Goal: Communication & Community: Ask a question

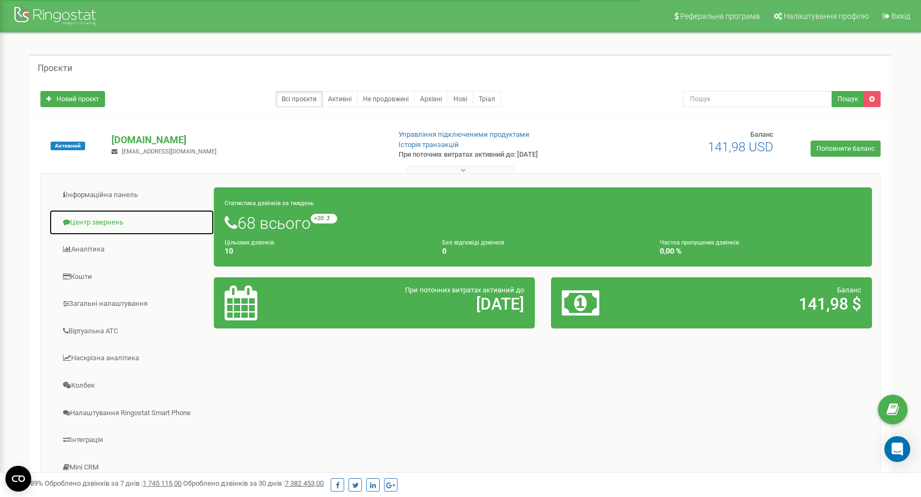
click at [81, 225] on link "Центр звернень" at bounding box center [131, 222] width 165 height 26
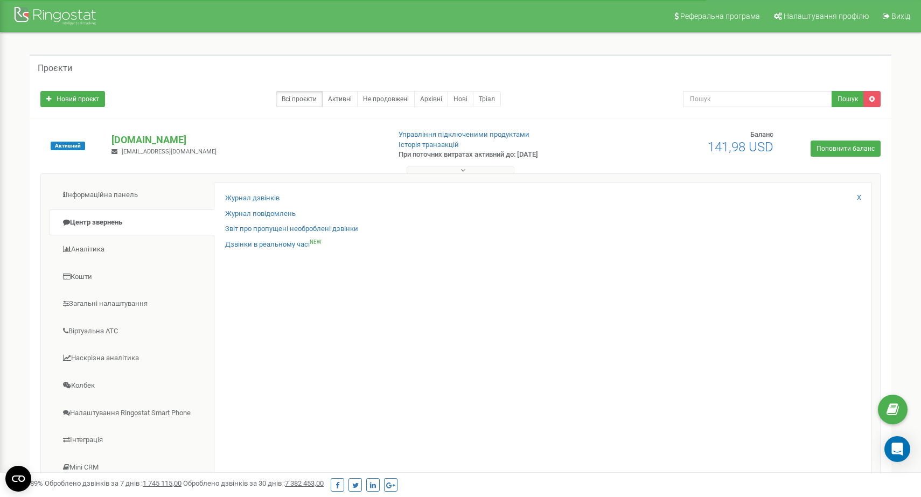
click at [261, 193] on div "Журнал дзвінків Журнал повідомлень Звіт про пропущені необроблені дзвінки Дзвін…" at bounding box center [543, 351] width 658 height 338
click at [259, 193] on link "Журнал дзвінків" at bounding box center [252, 198] width 54 height 10
click at [257, 197] on link "Журнал дзвінків" at bounding box center [252, 198] width 54 height 10
click at [258, 197] on link "Журнал дзвінків" at bounding box center [252, 198] width 54 height 10
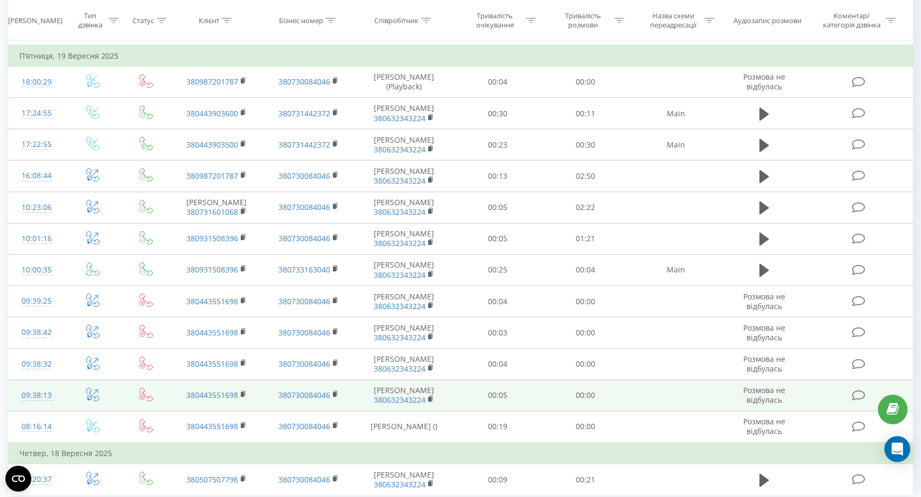
scroll to position [549, 0]
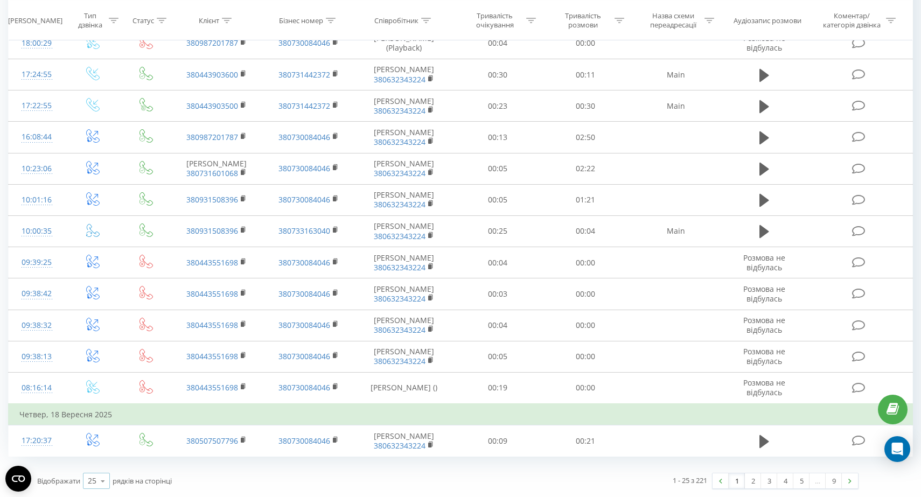
click at [95, 478] on icon at bounding box center [103, 481] width 16 height 21
click at [97, 447] on div "50" at bounding box center [96, 450] width 26 height 16
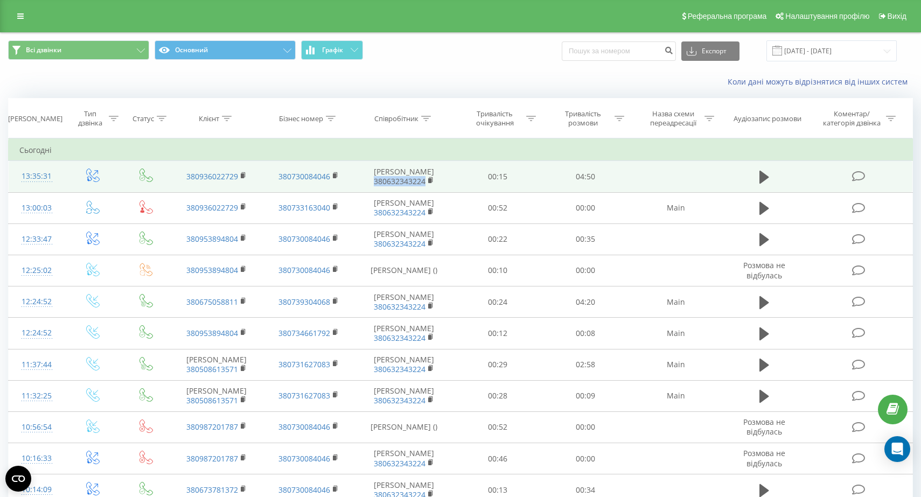
drag, startPoint x: 426, startPoint y: 183, endPoint x: 370, endPoint y: 184, distance: 55.5
click at [370, 184] on span "380632343224" at bounding box center [404, 182] width 78 height 10
copy link "380632343224"
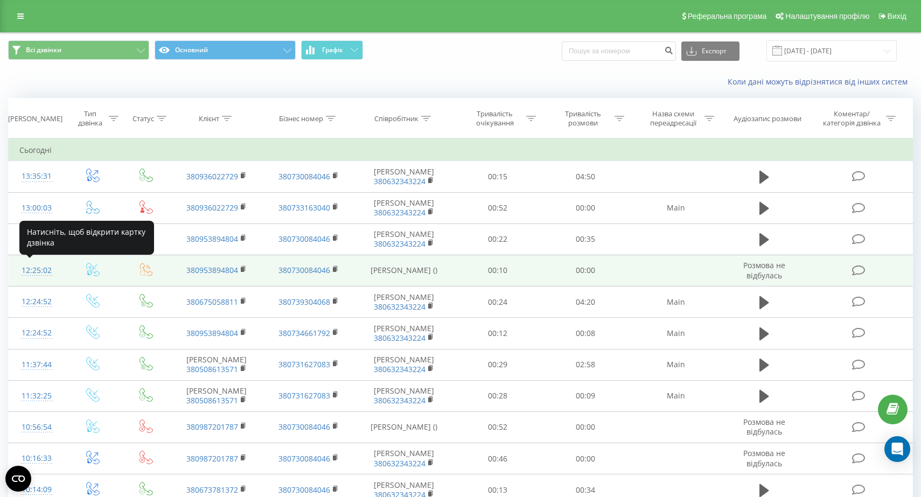
click at [44, 274] on div "12:25:02" at bounding box center [36, 270] width 34 height 21
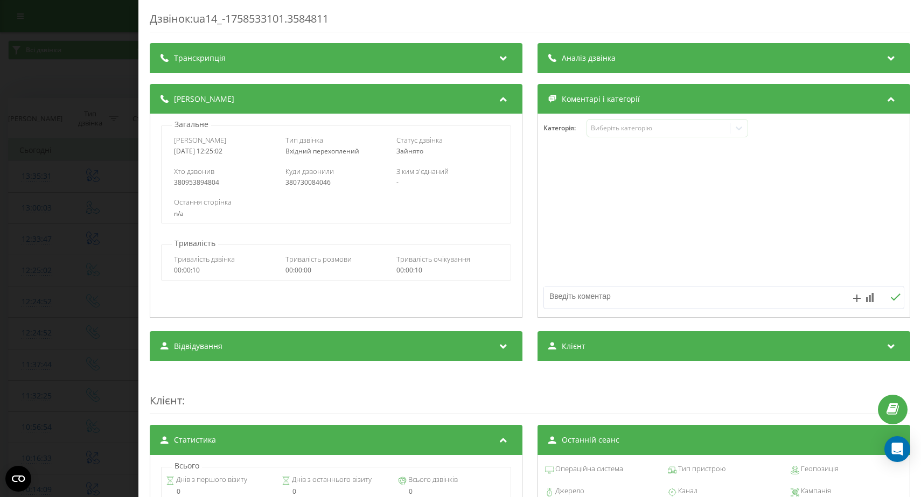
click at [73, 191] on div "Дзвінок : ua14_-1758533101.3584811 Транскрипція Для AI-аналізу майбутніх дзвінк…" at bounding box center [460, 248] width 921 height 497
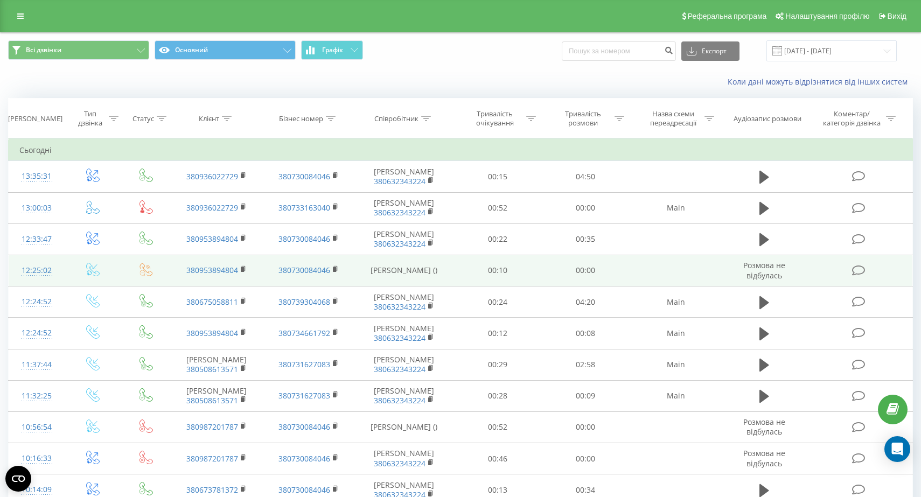
scroll to position [216, 0]
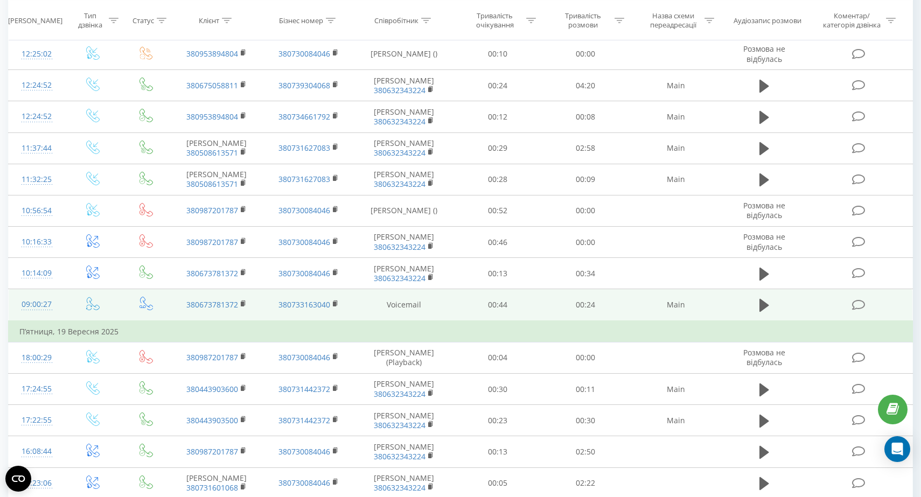
click at [26, 298] on div "09:00:27" at bounding box center [36, 304] width 34 height 21
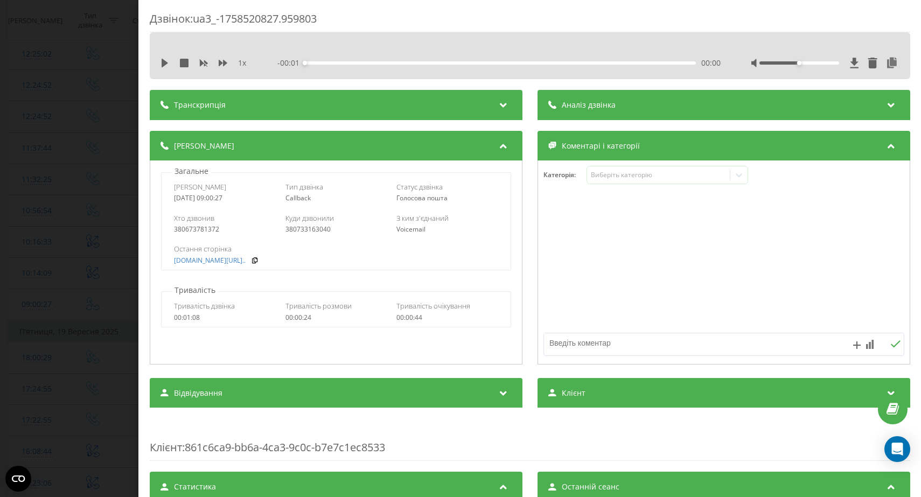
scroll to position [185, 0]
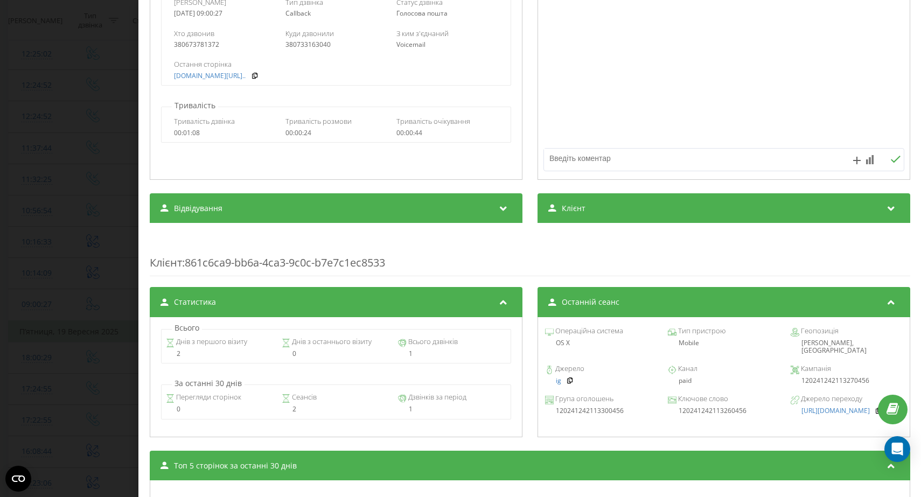
click at [90, 237] on div "Дзвінок : ua3_-1758520827.959803 1 x - 00:25 00:00 00:00 Транскрипція Для AI-ан…" at bounding box center [460, 248] width 921 height 497
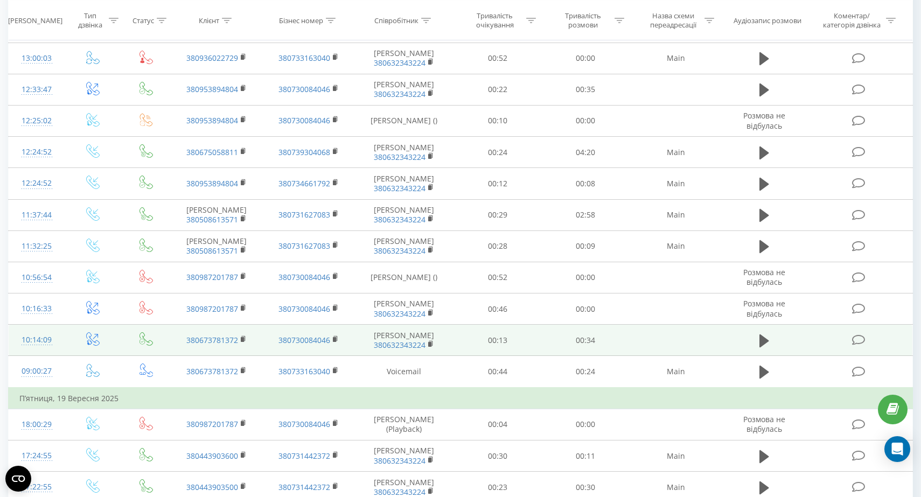
scroll to position [125, 0]
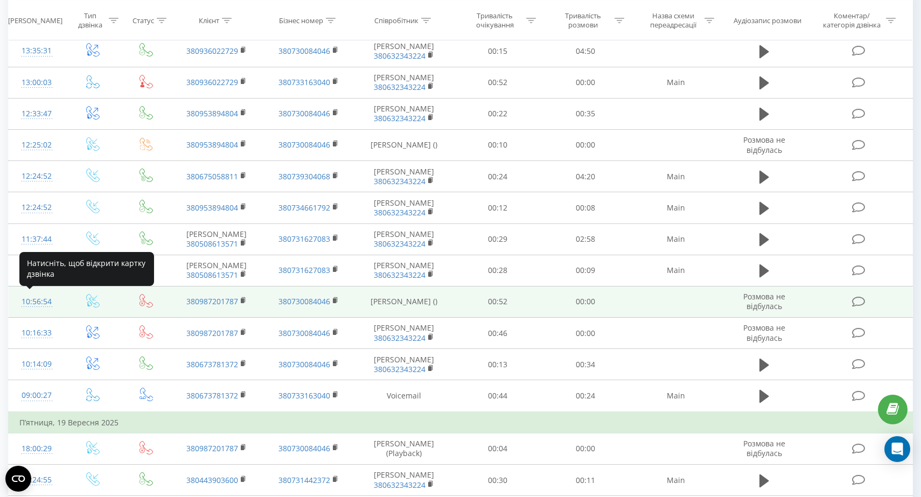
click at [35, 296] on div "10:56:54" at bounding box center [36, 301] width 34 height 21
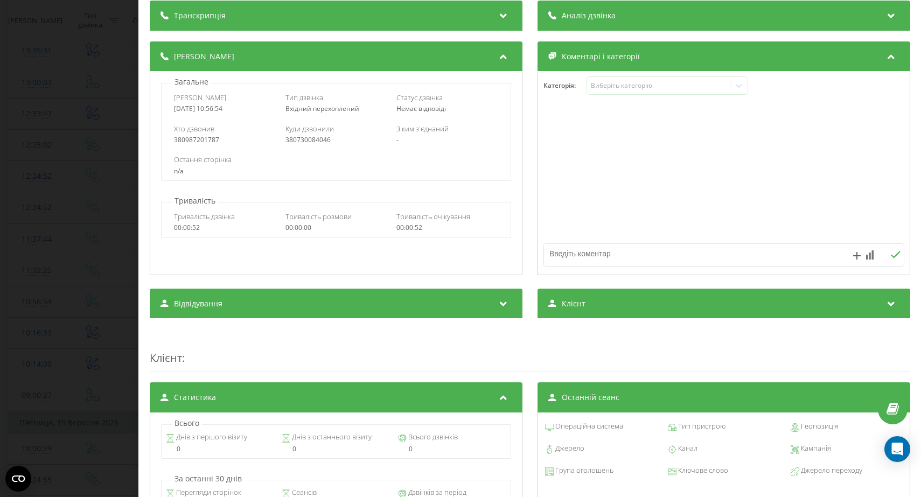
scroll to position [120, 0]
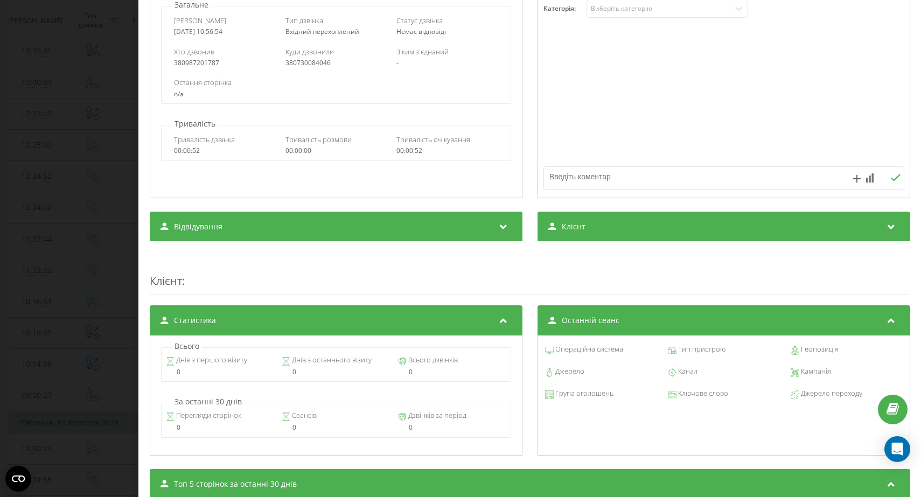
click at [56, 157] on div "Дзвінок : ua7_-1758527814.6770990 Транскрипція Для AI-аналізу майбутніх дзвінкі…" at bounding box center [460, 248] width 921 height 497
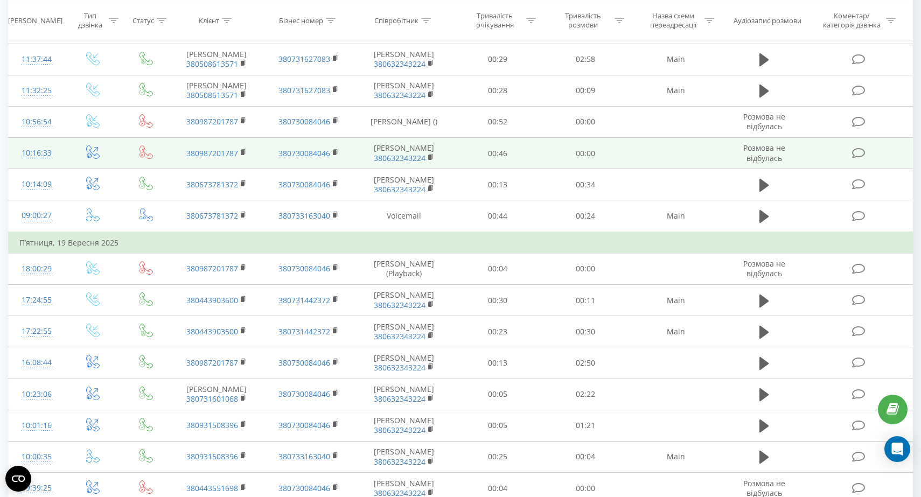
scroll to position [303, 0]
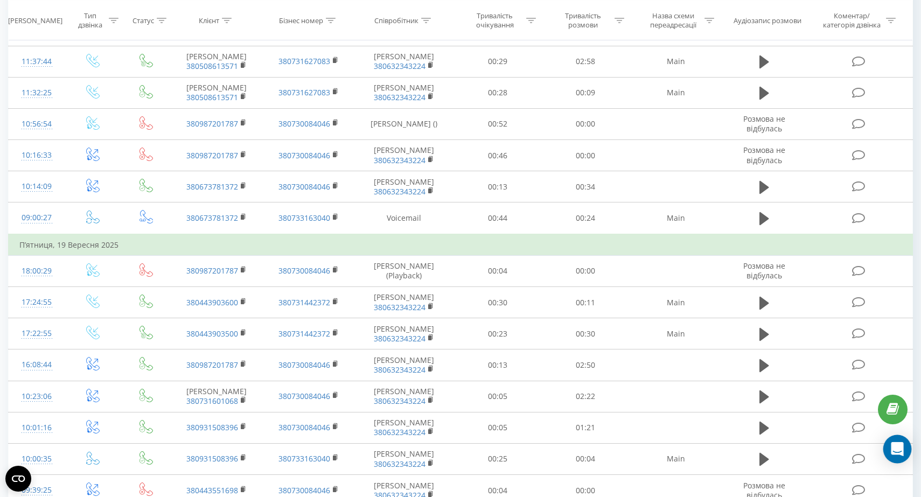
click at [899, 452] on icon "Open Intercom Messenger" at bounding box center [897, 449] width 14 height 14
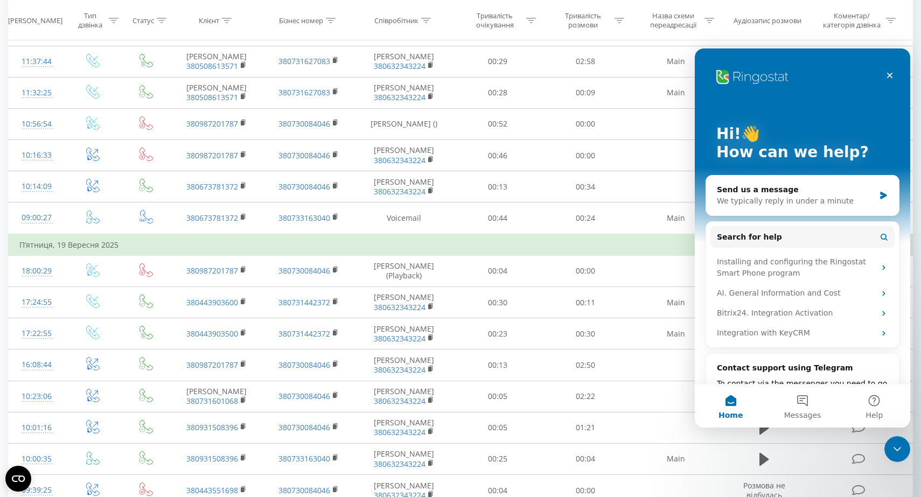
scroll to position [0, 0]
click at [794, 397] on button "Messages" at bounding box center [802, 405] width 72 height 43
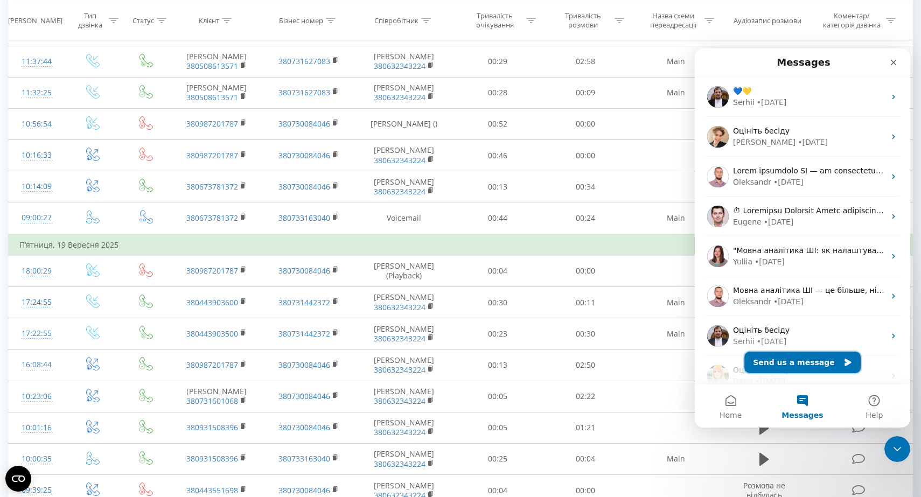
click at [795, 363] on button "Send us a message" at bounding box center [802, 363] width 116 height 22
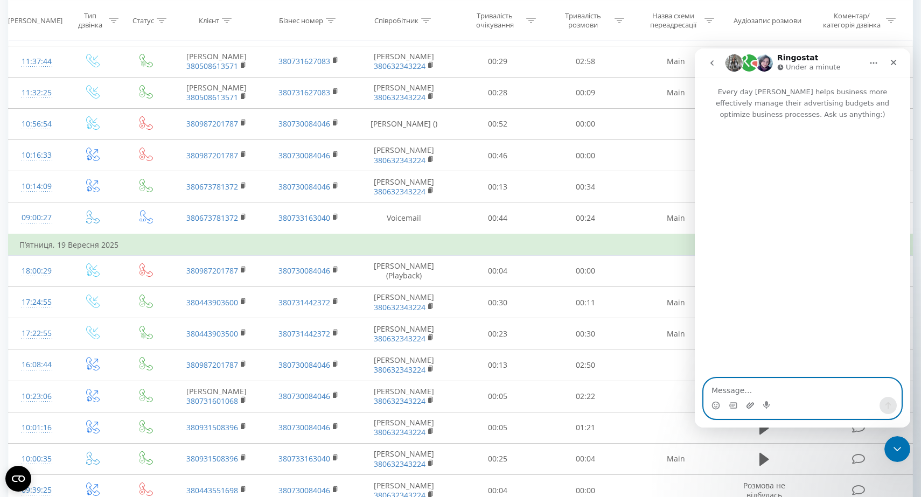
click at [748, 404] on icon "Upload attachment" at bounding box center [750, 405] width 8 height 6
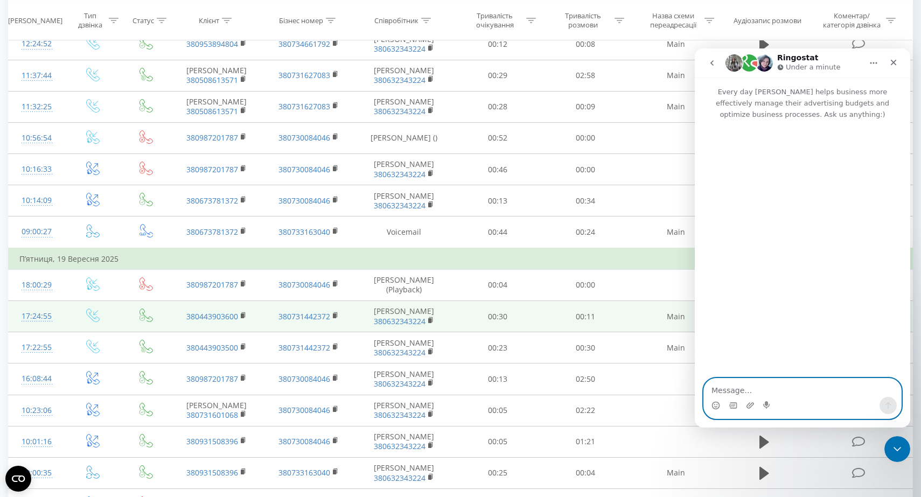
scroll to position [286, 0]
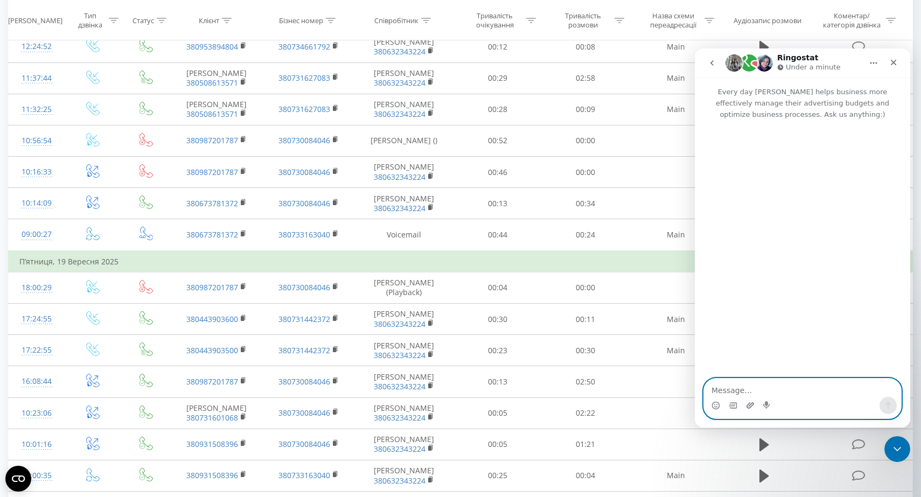
click at [750, 404] on icon "Upload attachment" at bounding box center [750, 405] width 8 height 6
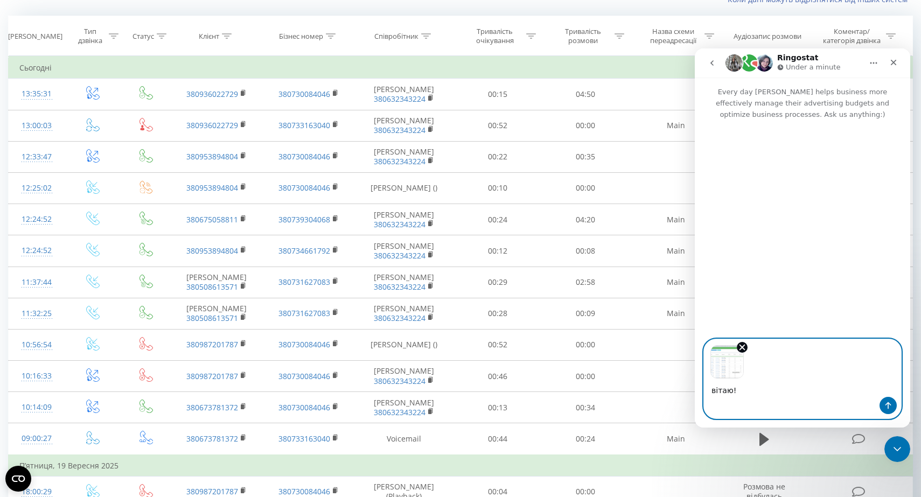
scroll to position [83, 0]
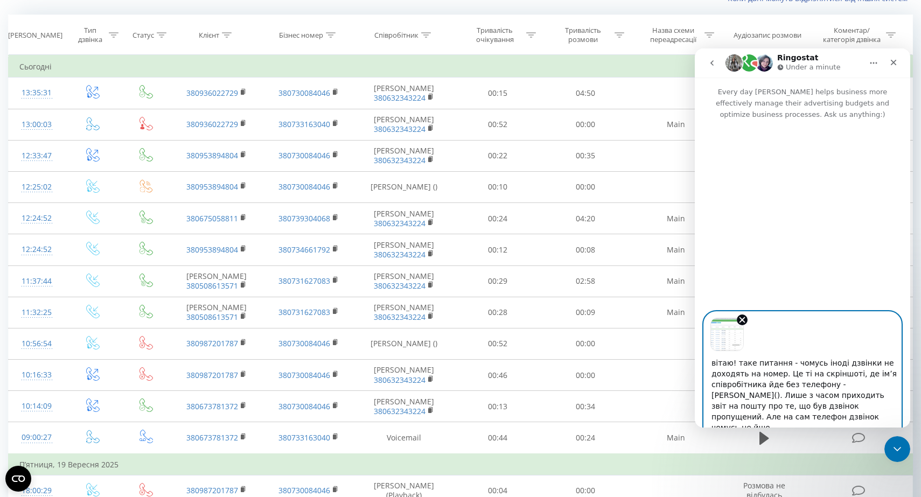
type textarea "вітаю! таке питання - чомусь іноді дзвінки не доходять на номер. Це ті на скрін…"
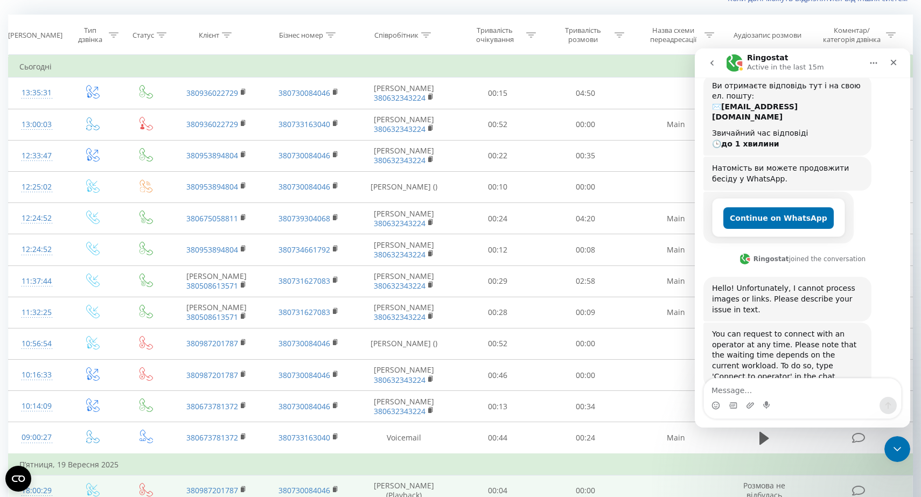
scroll to position [263, 0]
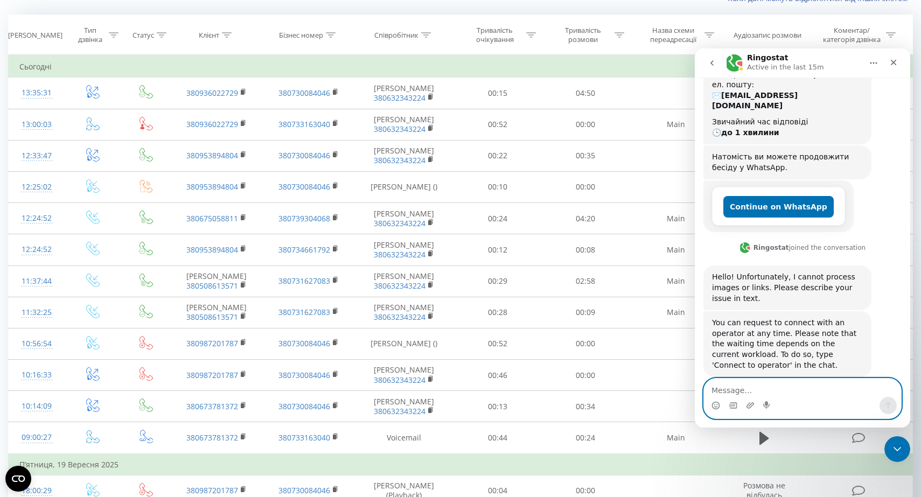
click at [750, 391] on textarea "Message…" at bounding box center [802, 388] width 197 height 18
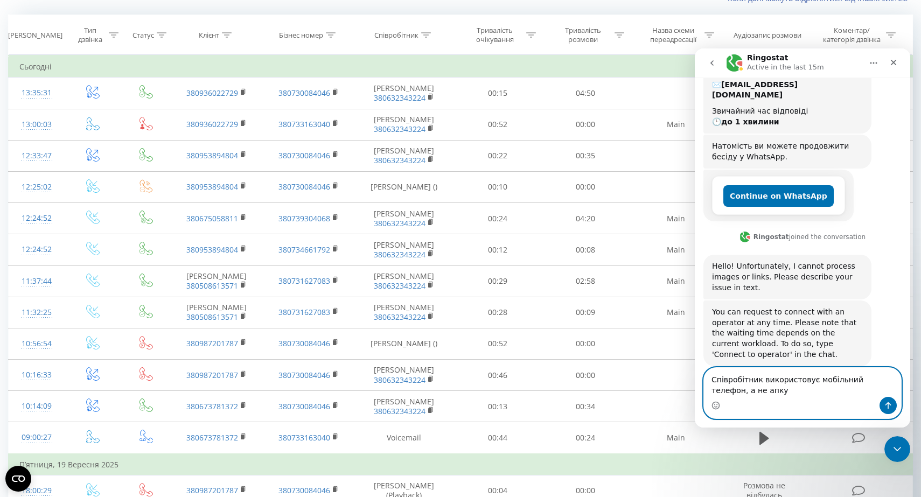
type textarea "Співробітник використовує мобільний телефон, а не апку"
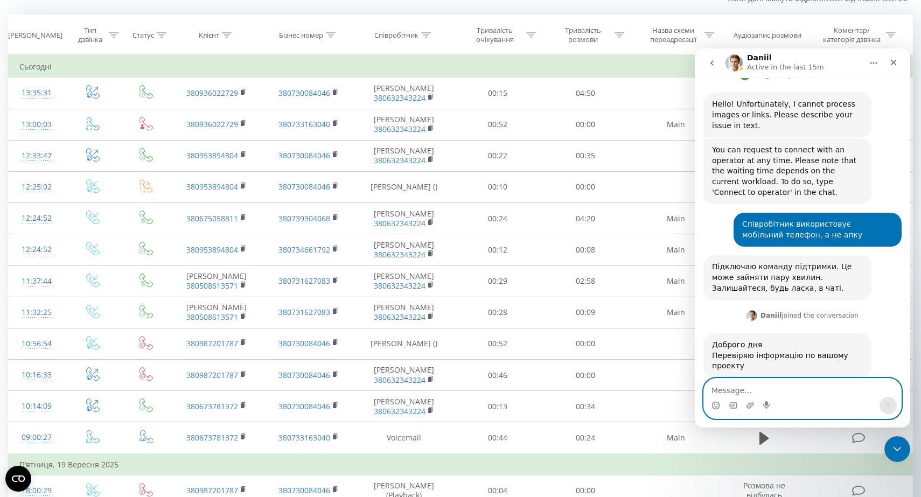
scroll to position [437, 0]
